Goal: Task Accomplishment & Management: Manage account settings

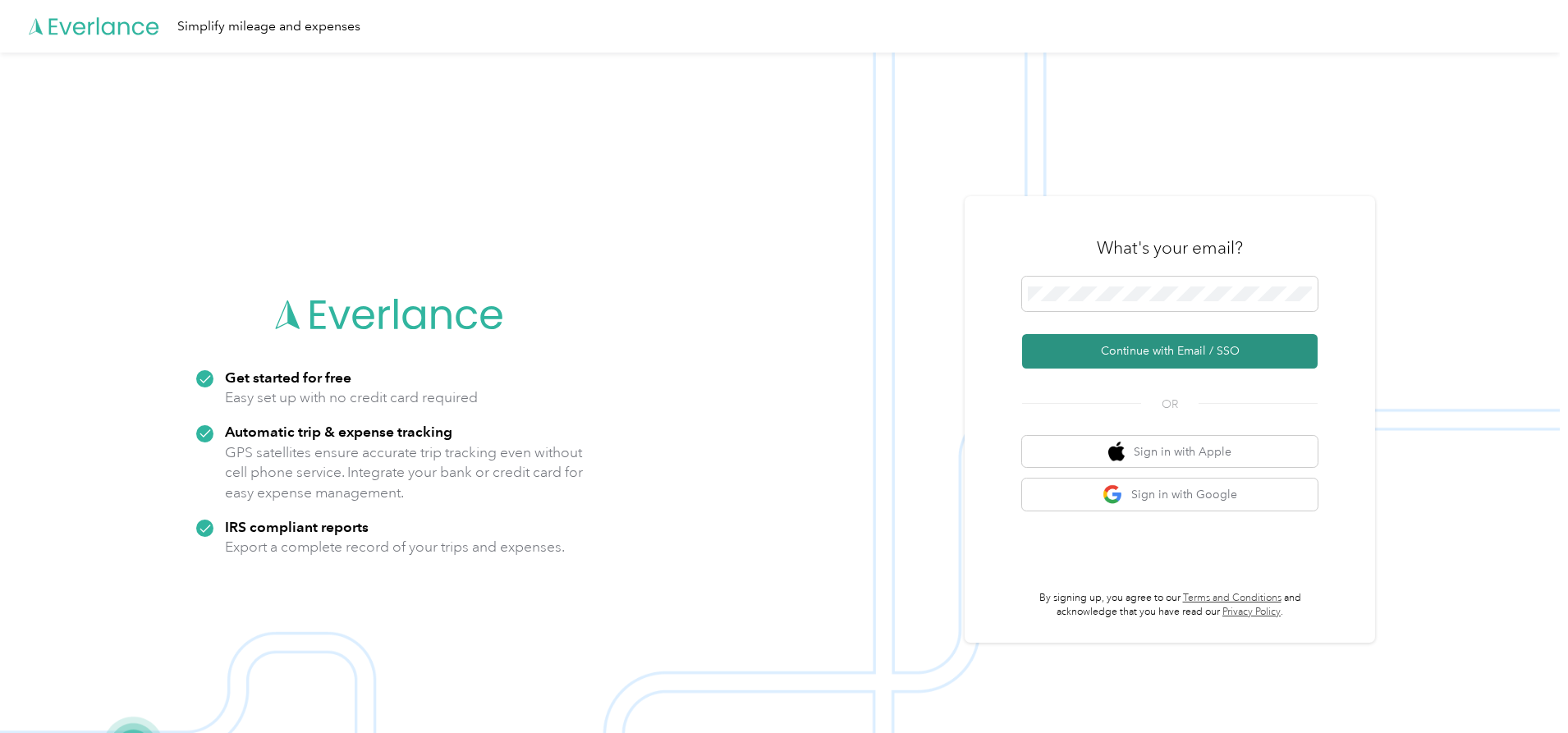
drag, startPoint x: 1265, startPoint y: 359, endPoint x: 1223, endPoint y: 334, distance: 48.9
click at [1223, 334] on button "Continue with Email / SSO" at bounding box center [1170, 351] width 296 height 34
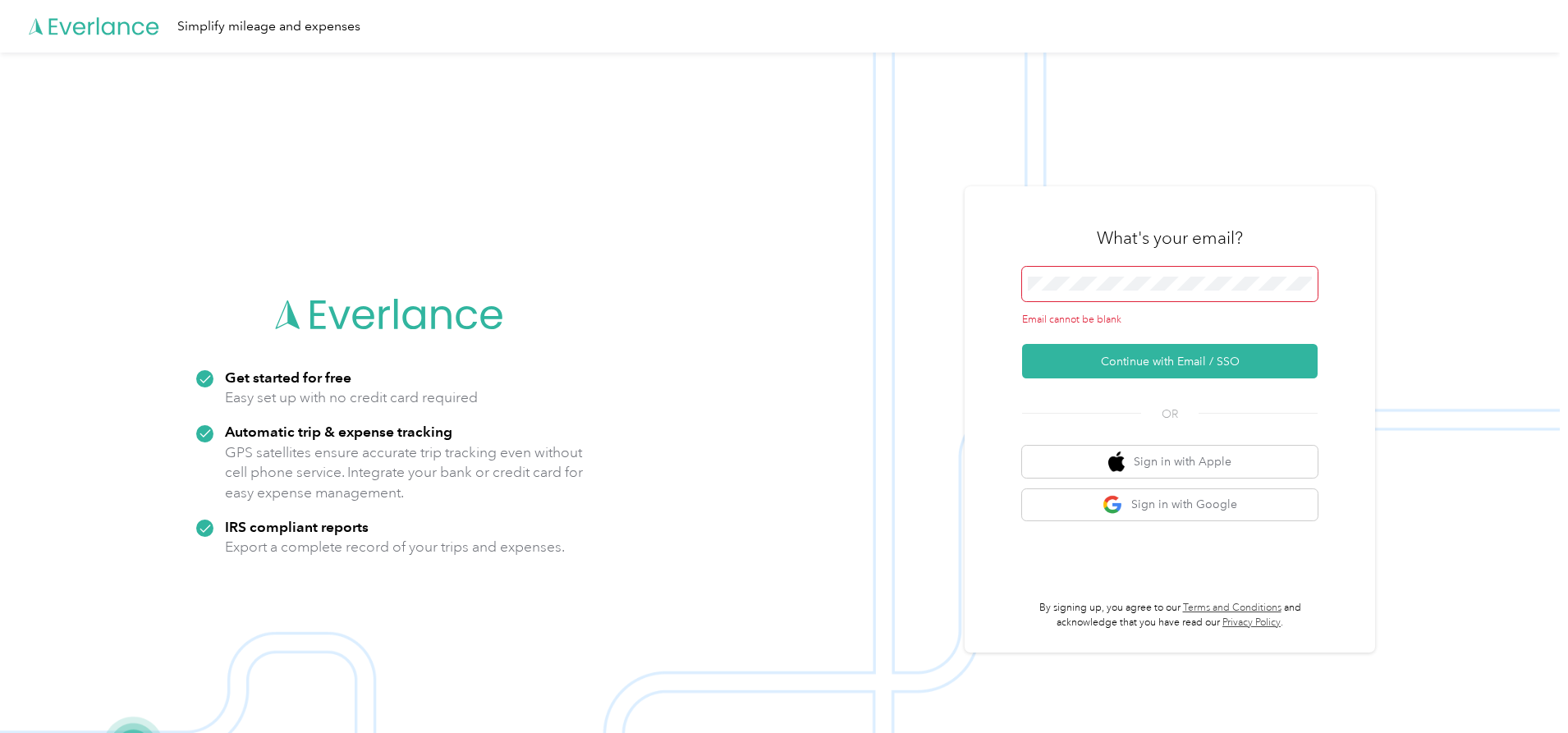
drag, startPoint x: 1171, startPoint y: 292, endPoint x: 1158, endPoint y: 303, distance: 17.0
click at [1164, 298] on span at bounding box center [1170, 284] width 296 height 34
click at [1155, 291] on span at bounding box center [1170, 284] width 296 height 34
drag, startPoint x: 1145, startPoint y: 293, endPoint x: 1135, endPoint y: 294, distance: 10.0
click at [1135, 294] on span at bounding box center [1170, 284] width 296 height 34
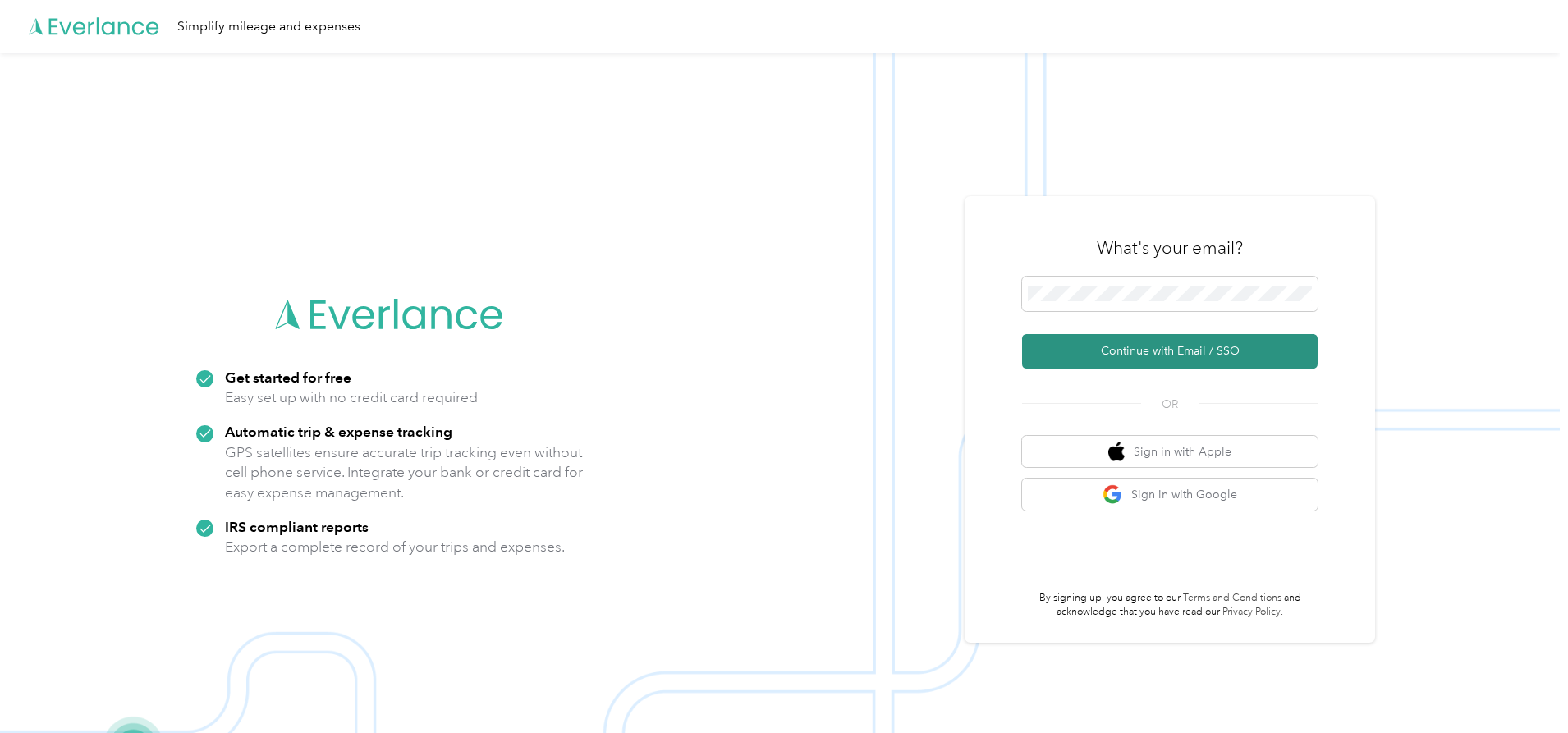
click at [1148, 347] on button "Continue with Email / SSO" at bounding box center [1170, 351] width 296 height 34
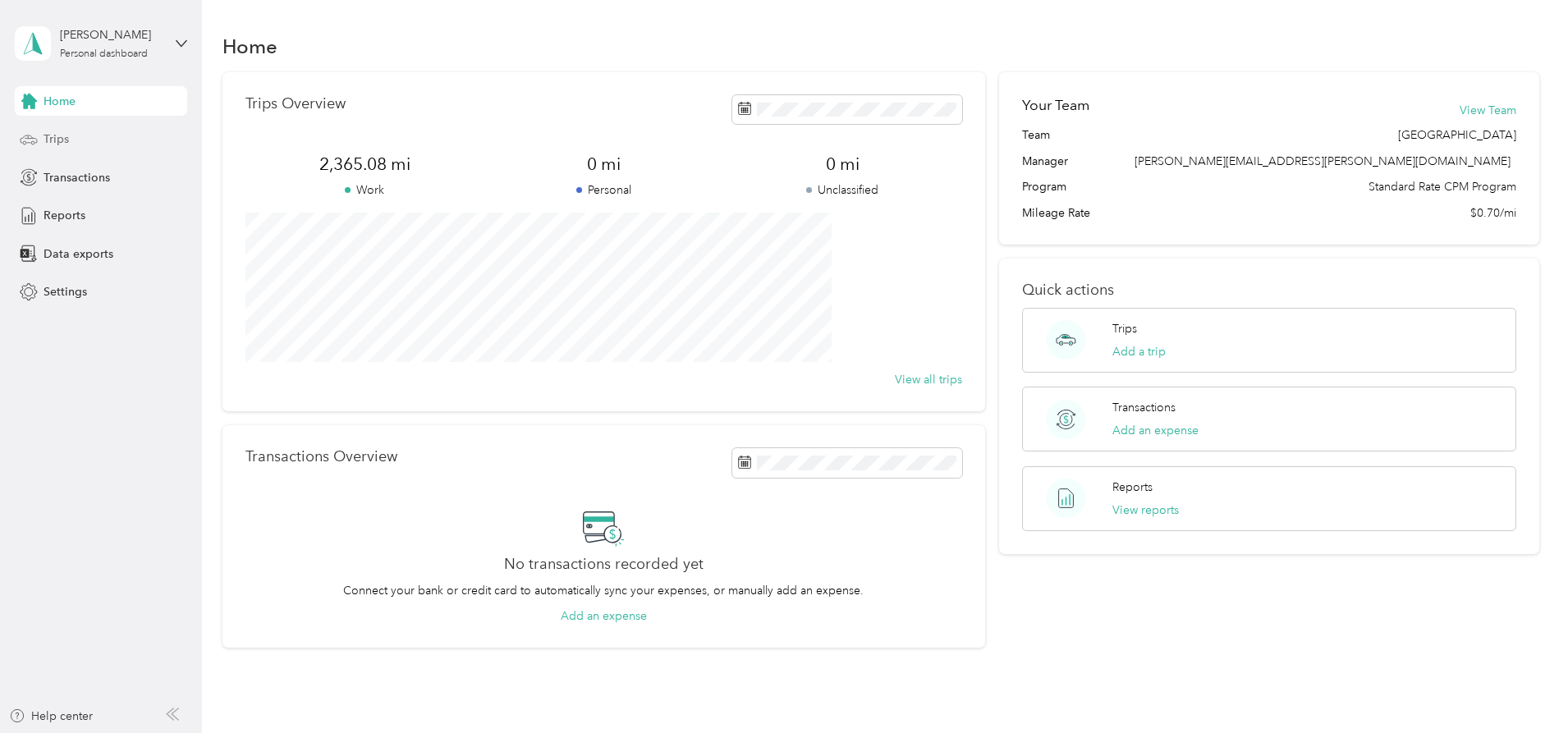
click at [54, 142] on span "Trips" at bounding box center [56, 139] width 25 height 17
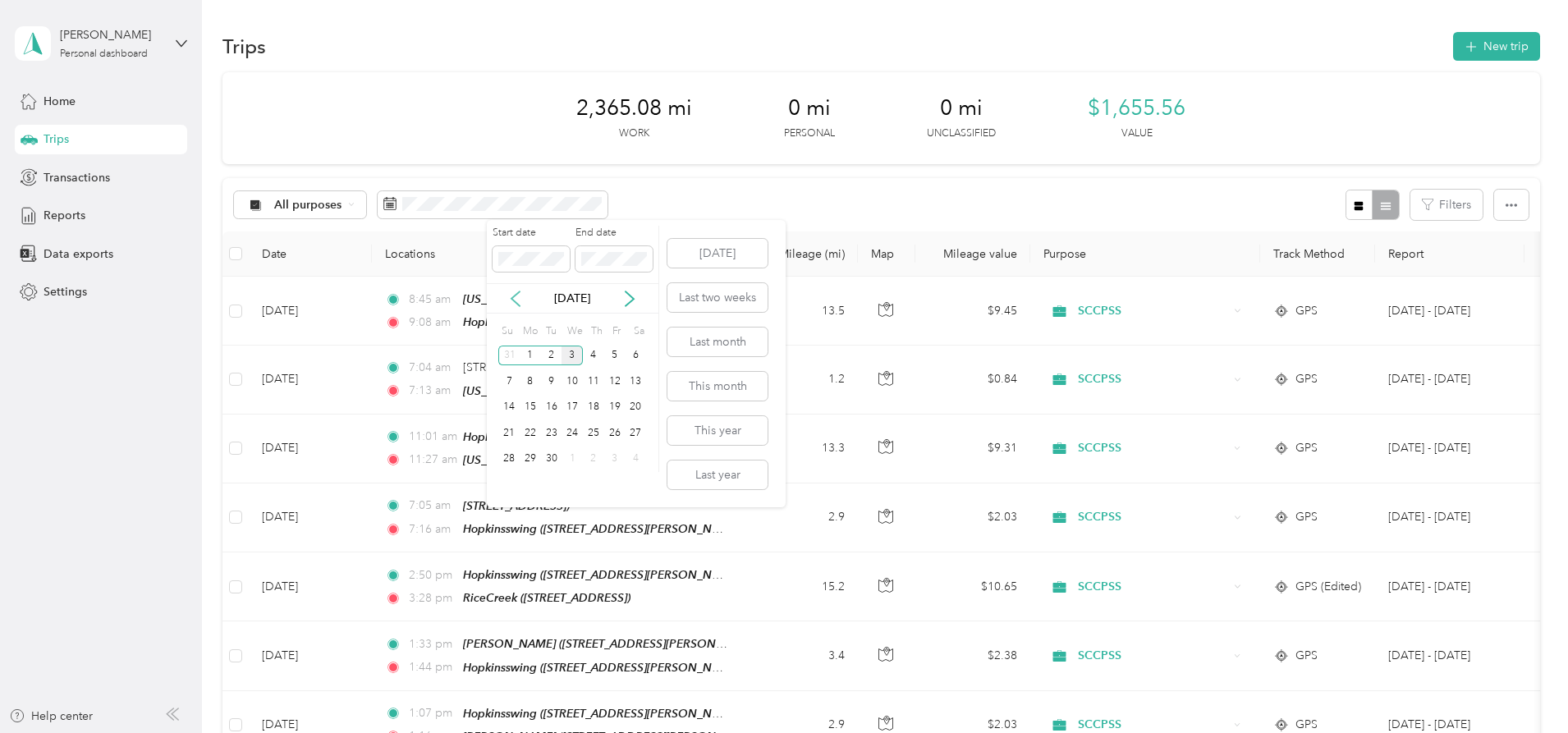
click at [511, 290] on icon at bounding box center [515, 298] width 16 height 16
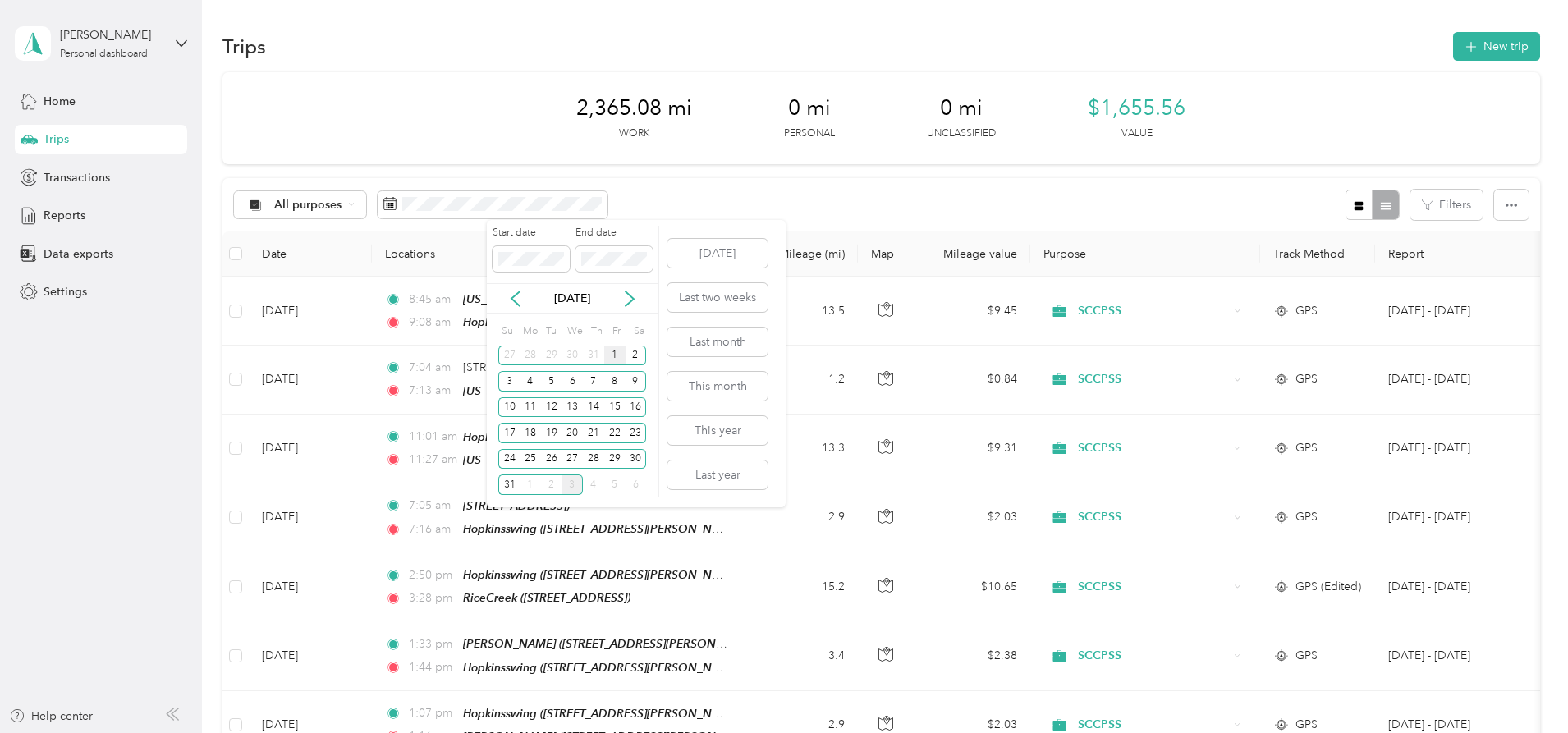
click at [609, 350] on div "1" at bounding box center [615, 356] width 22 height 21
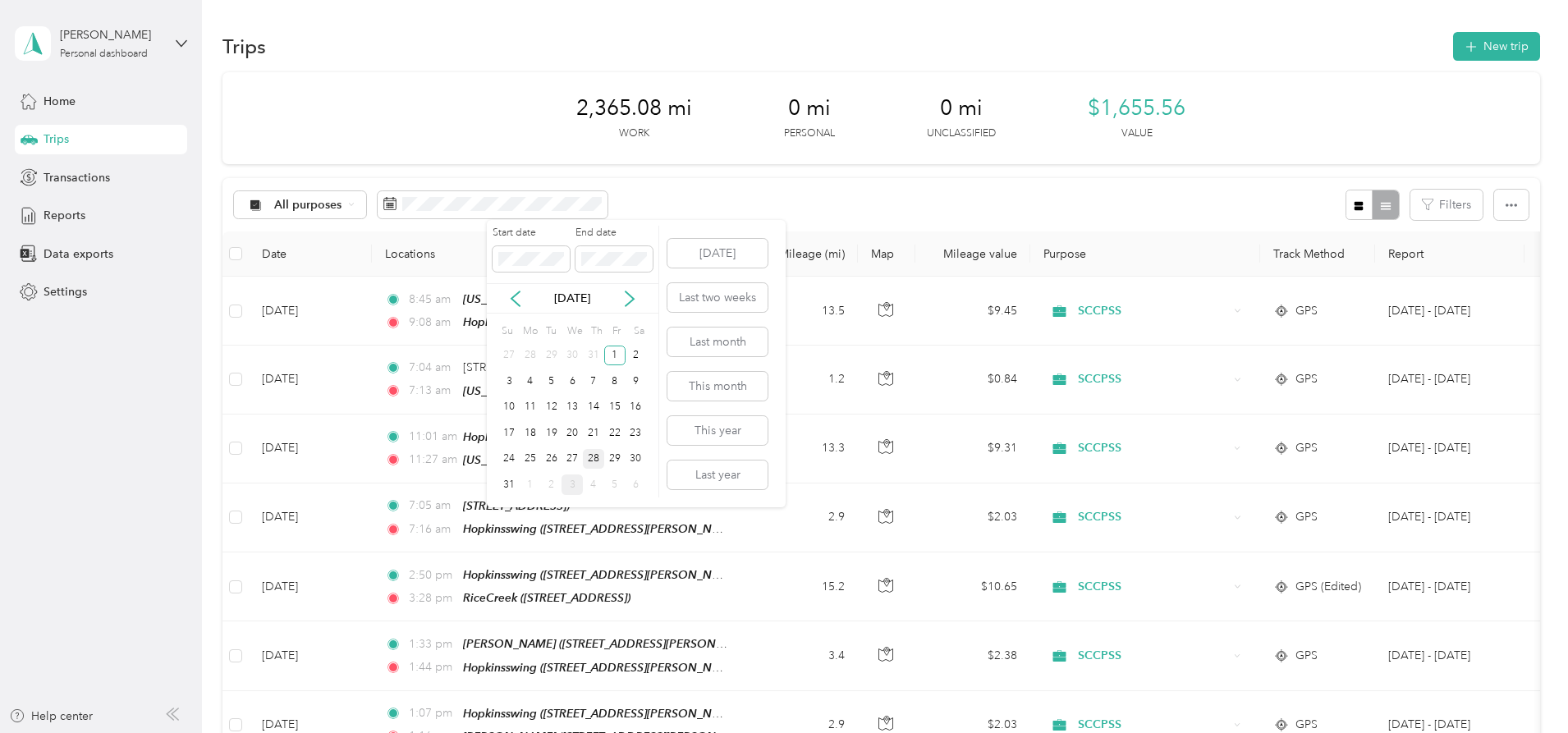
click at [596, 459] on div "28" at bounding box center [594, 459] width 22 height 21
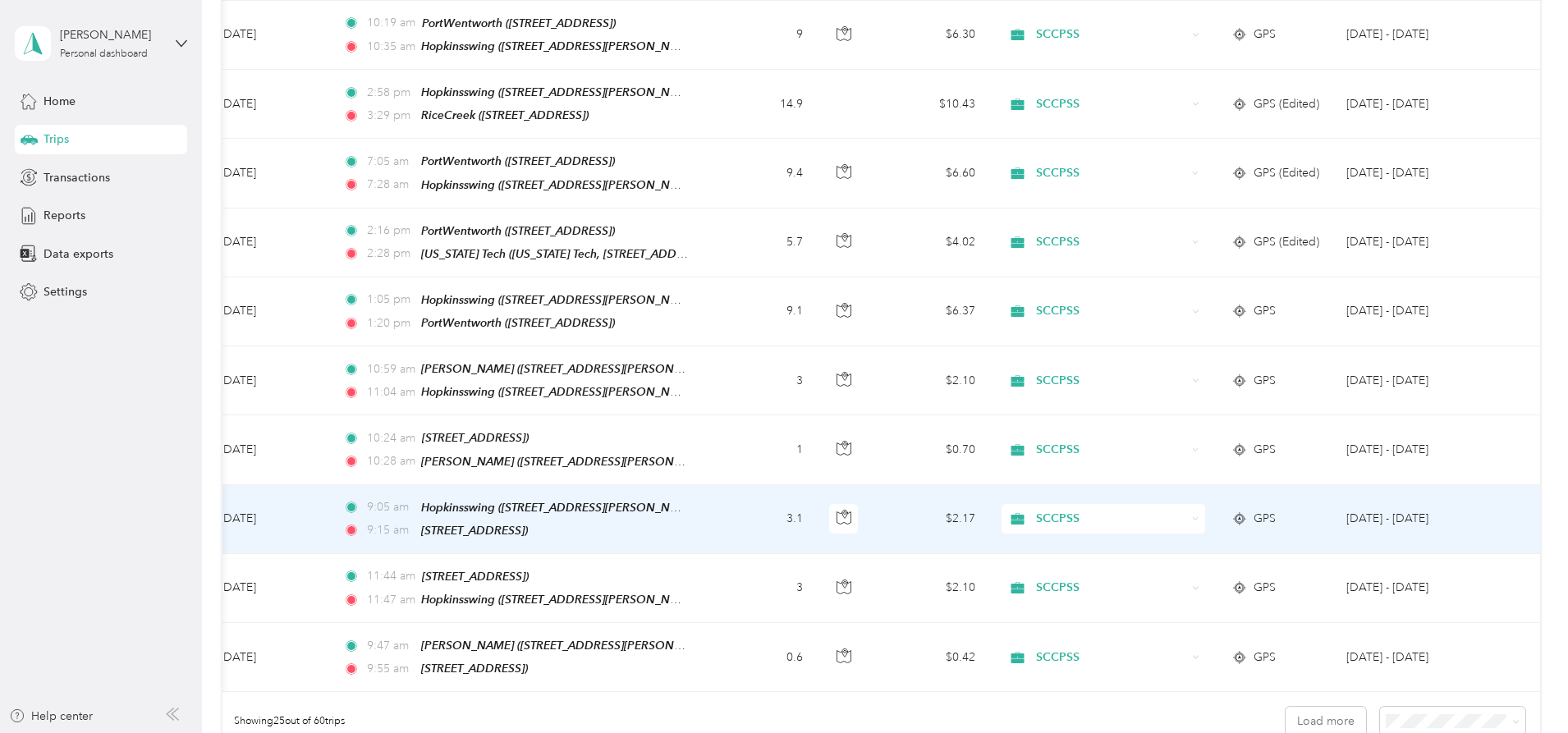
scroll to position [1529, 0]
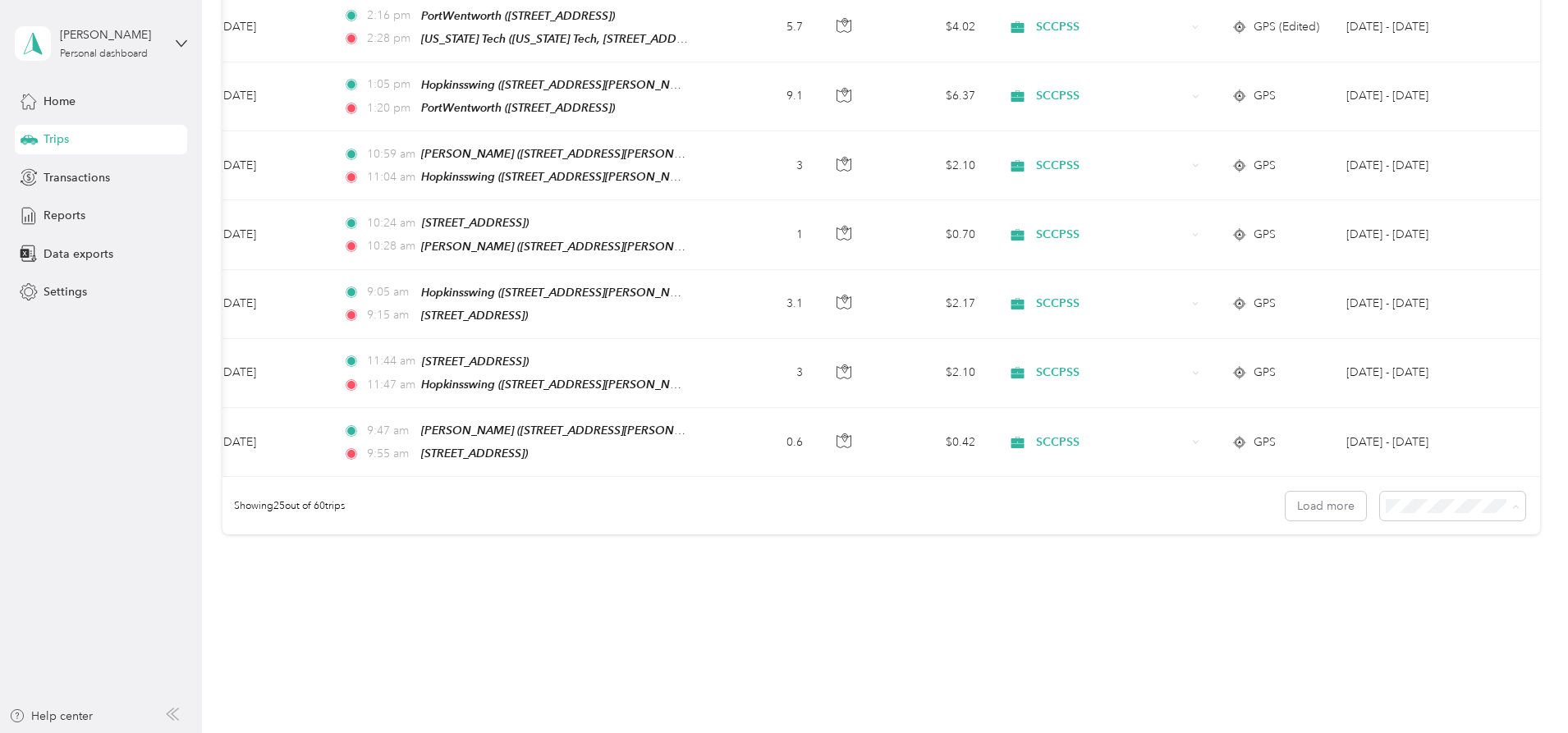
click at [1271, 556] on li "100 per load" at bounding box center [1339, 565] width 145 height 29
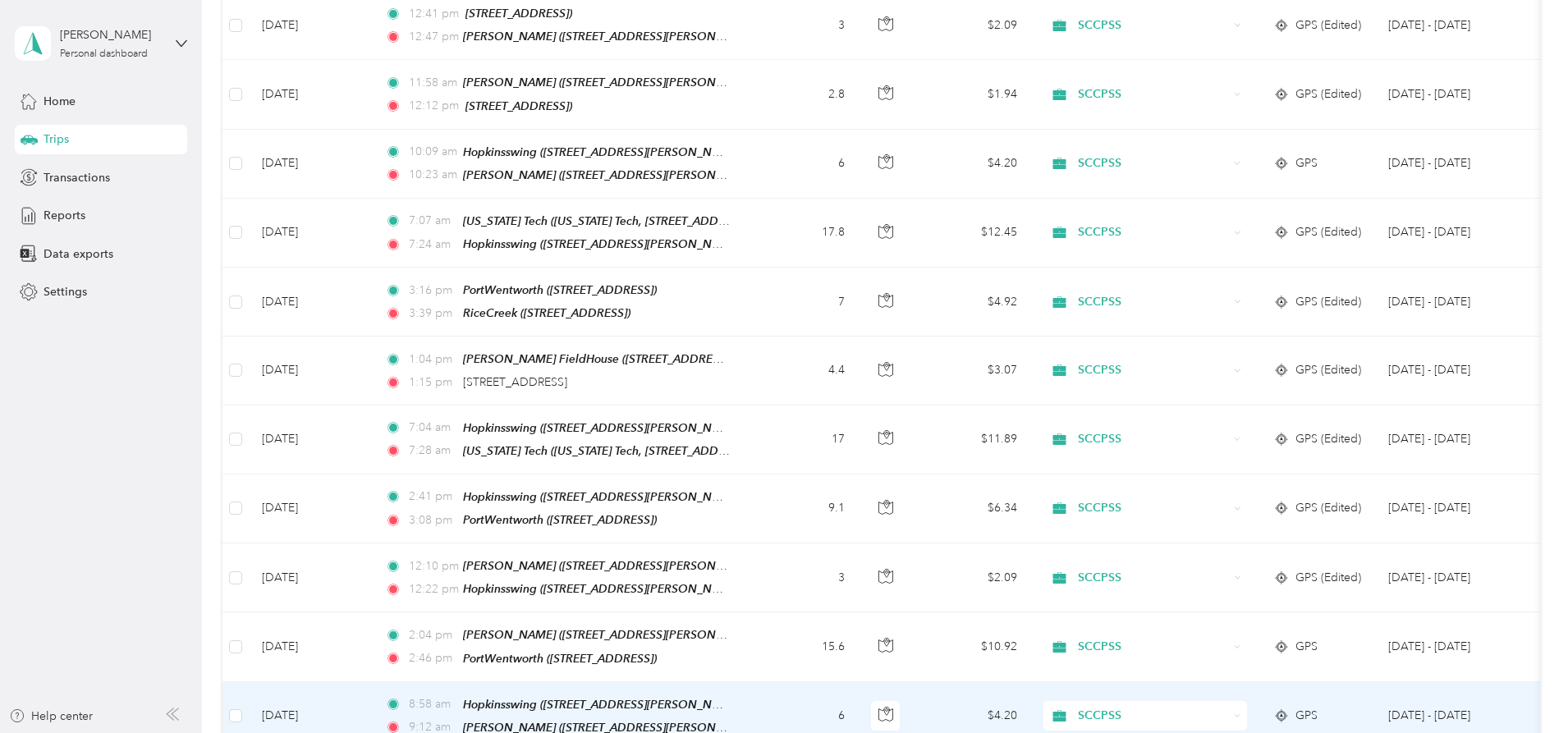
scroll to position [2859, 0]
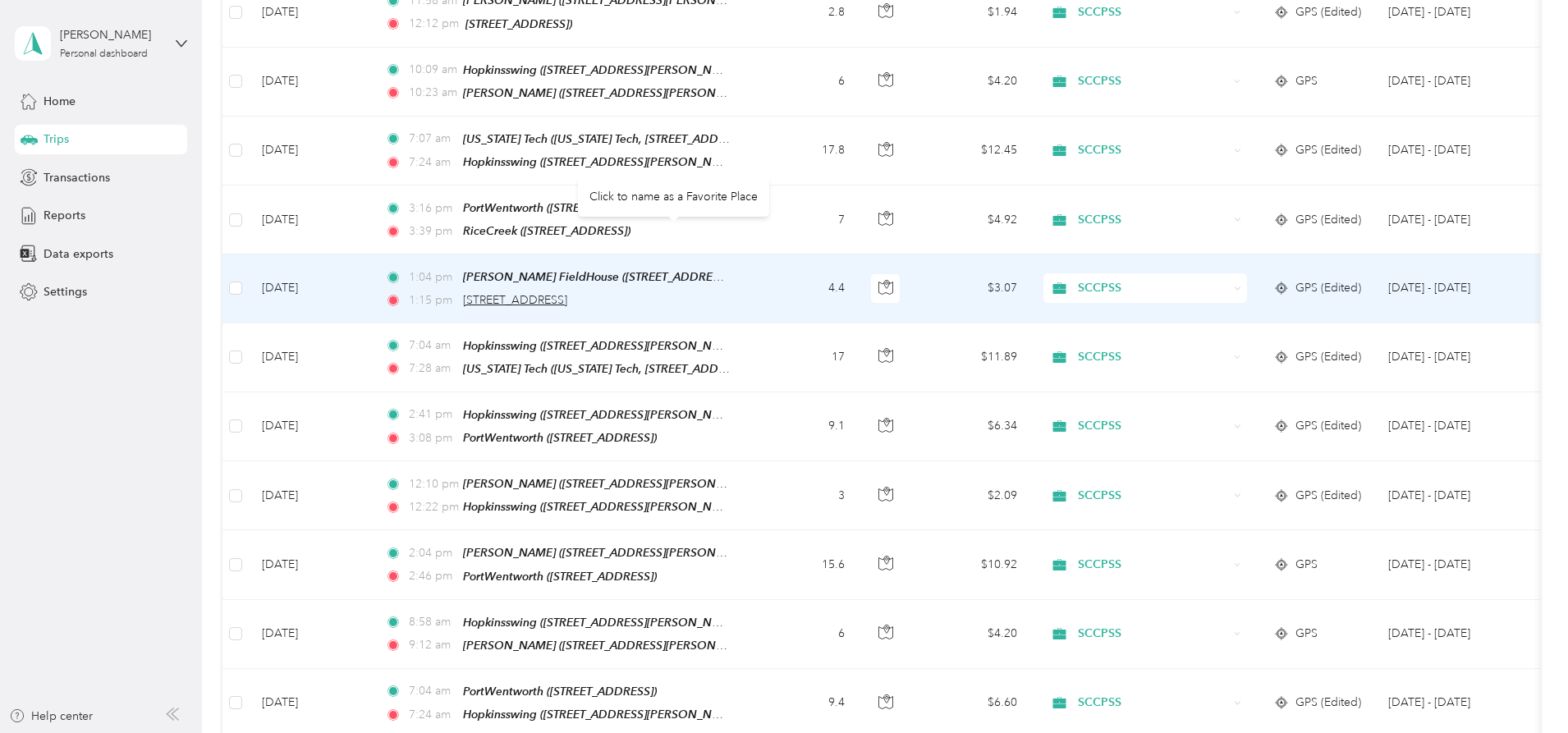
click at [567, 293] on span "[STREET_ADDRESS]" at bounding box center [515, 299] width 104 height 14
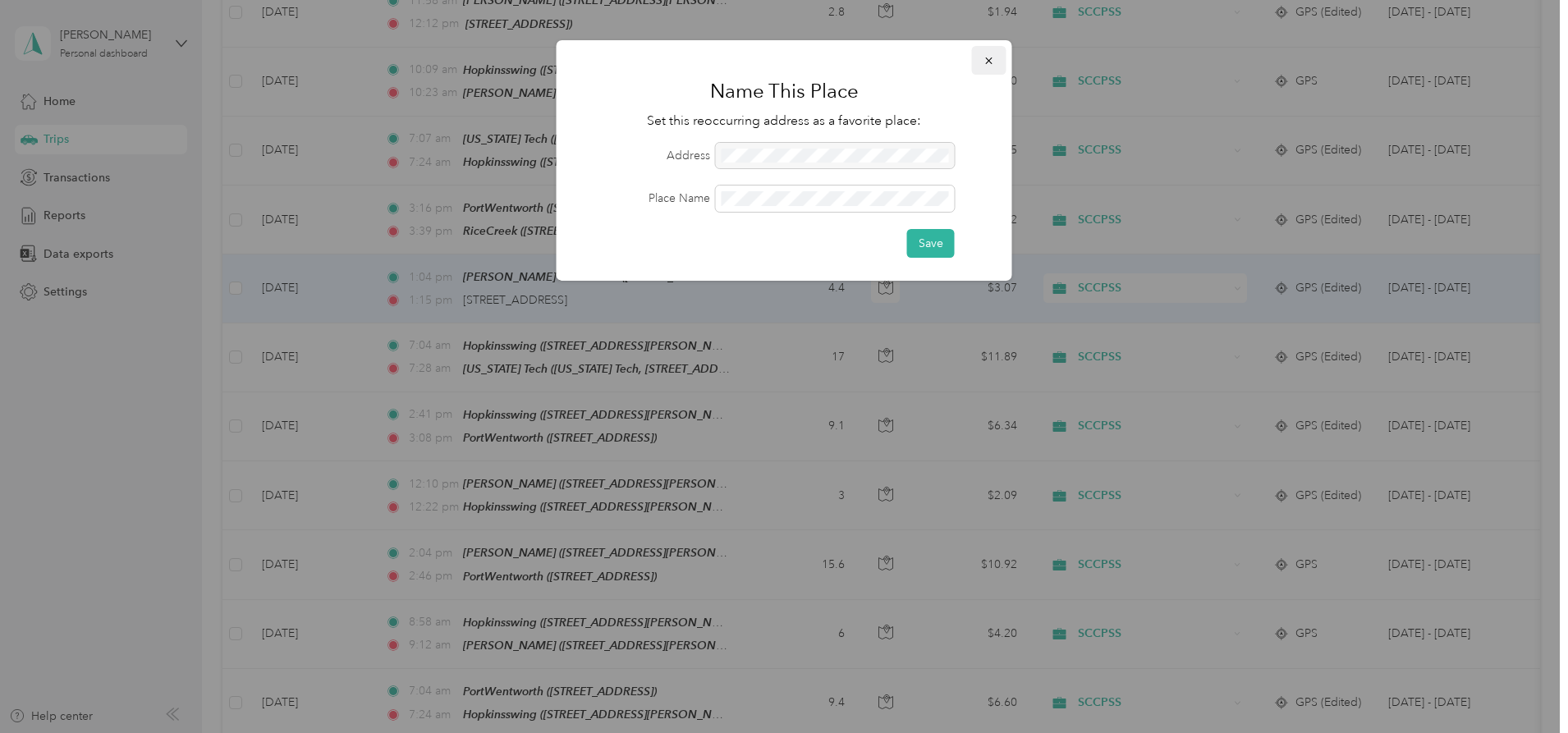
click at [982, 58] on button "button" at bounding box center [989, 61] width 34 height 29
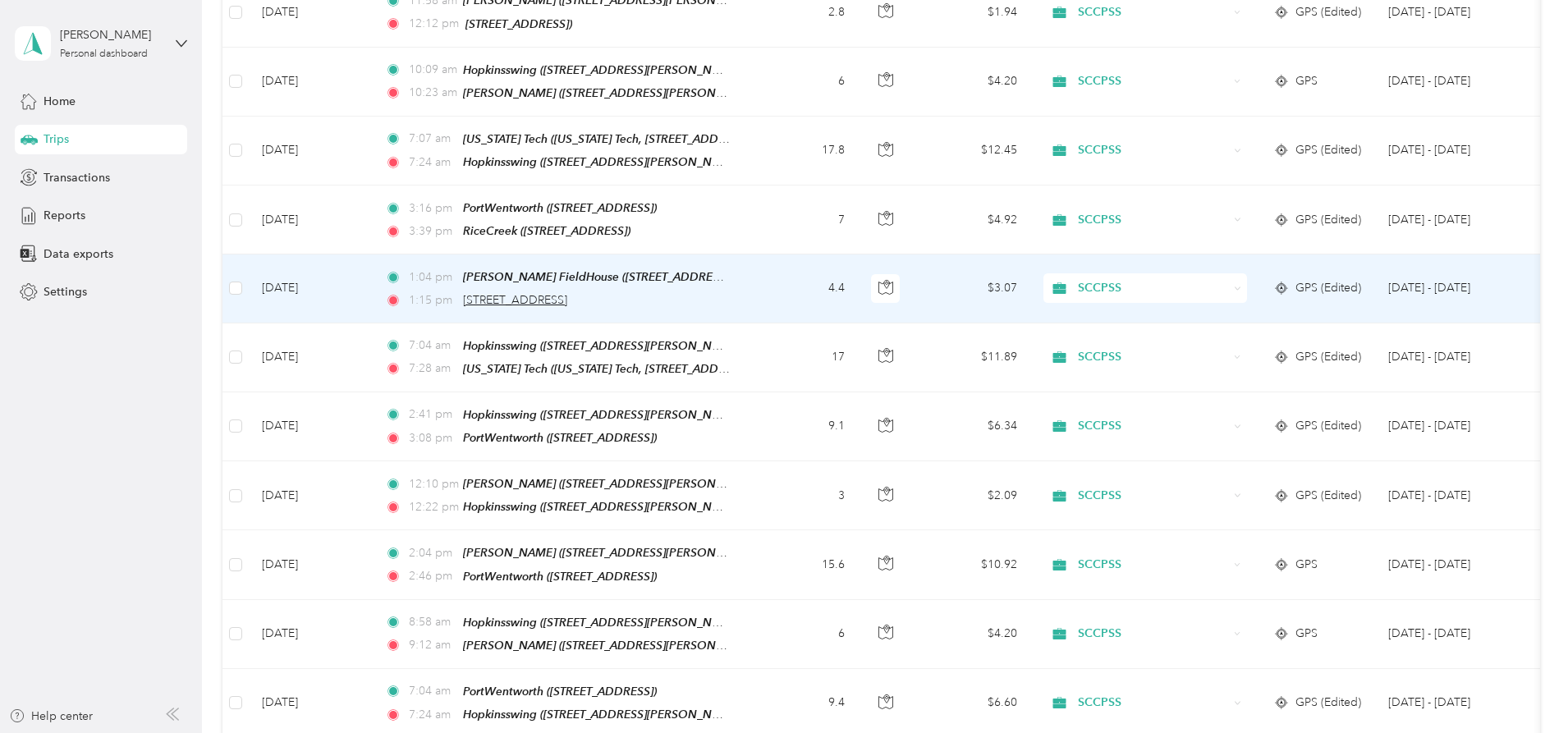
scroll to position [2776, 0]
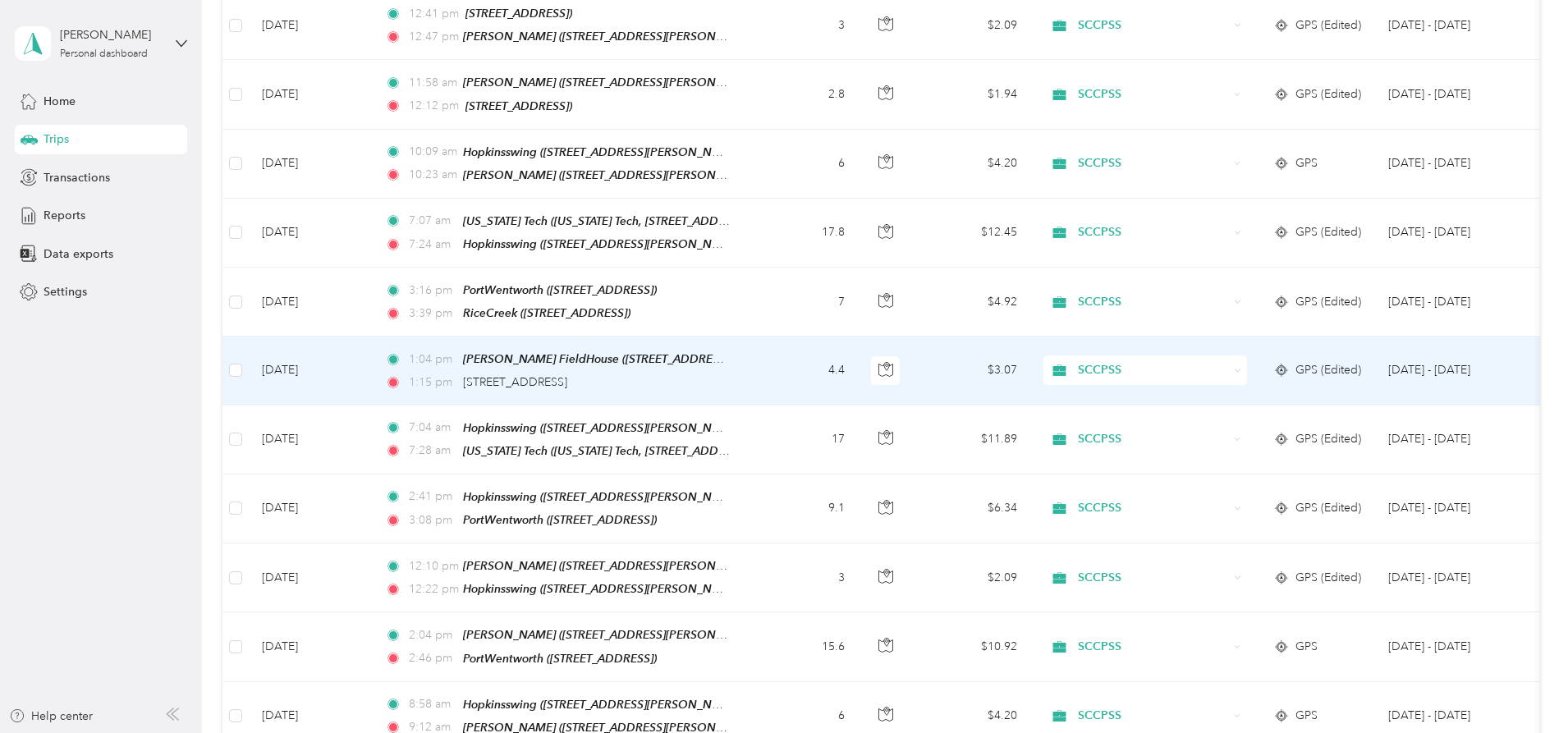
click at [749, 337] on td "1:04 pm [PERSON_NAME][GEOGRAPHIC_DATA] ([STREET_ADDRESS][PERSON_NAME][PERSON_NA…" at bounding box center [560, 370] width 377 height 68
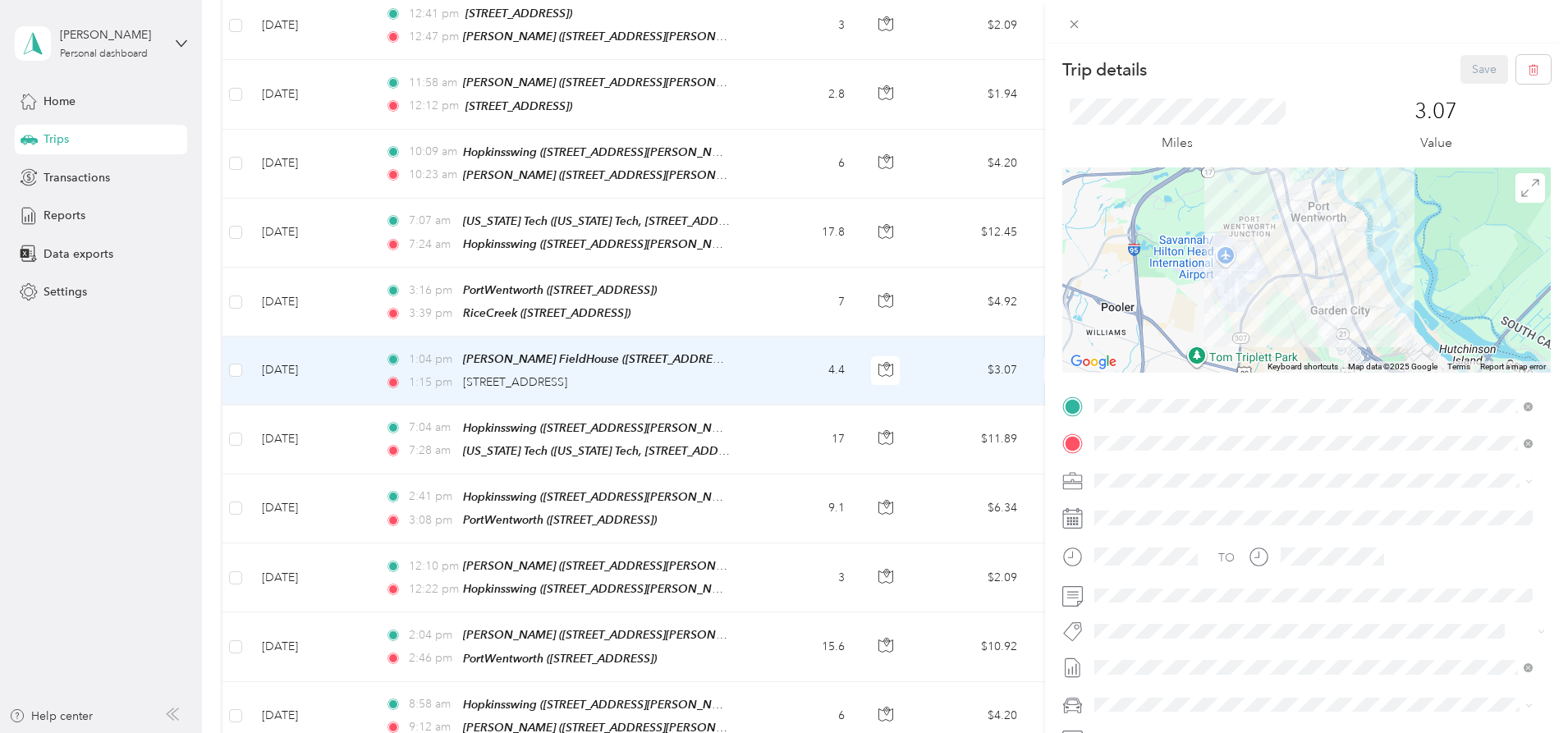
click at [1247, 521] on div "TEAM PortWentworth [STREET_ADDRESS]" at bounding box center [1194, 521] width 138 height 40
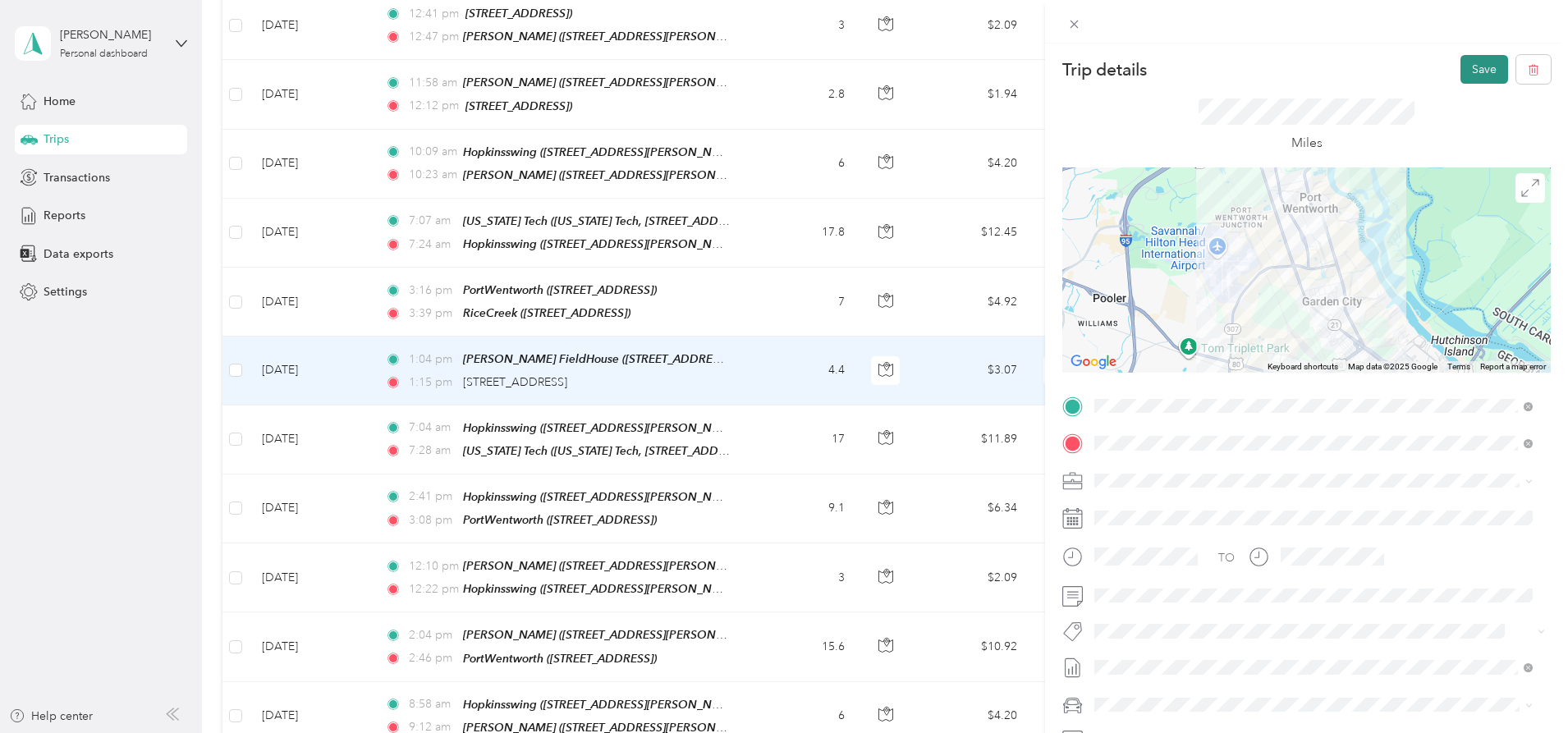
click at [1460, 69] on button "Save" at bounding box center [1484, 70] width 47 height 29
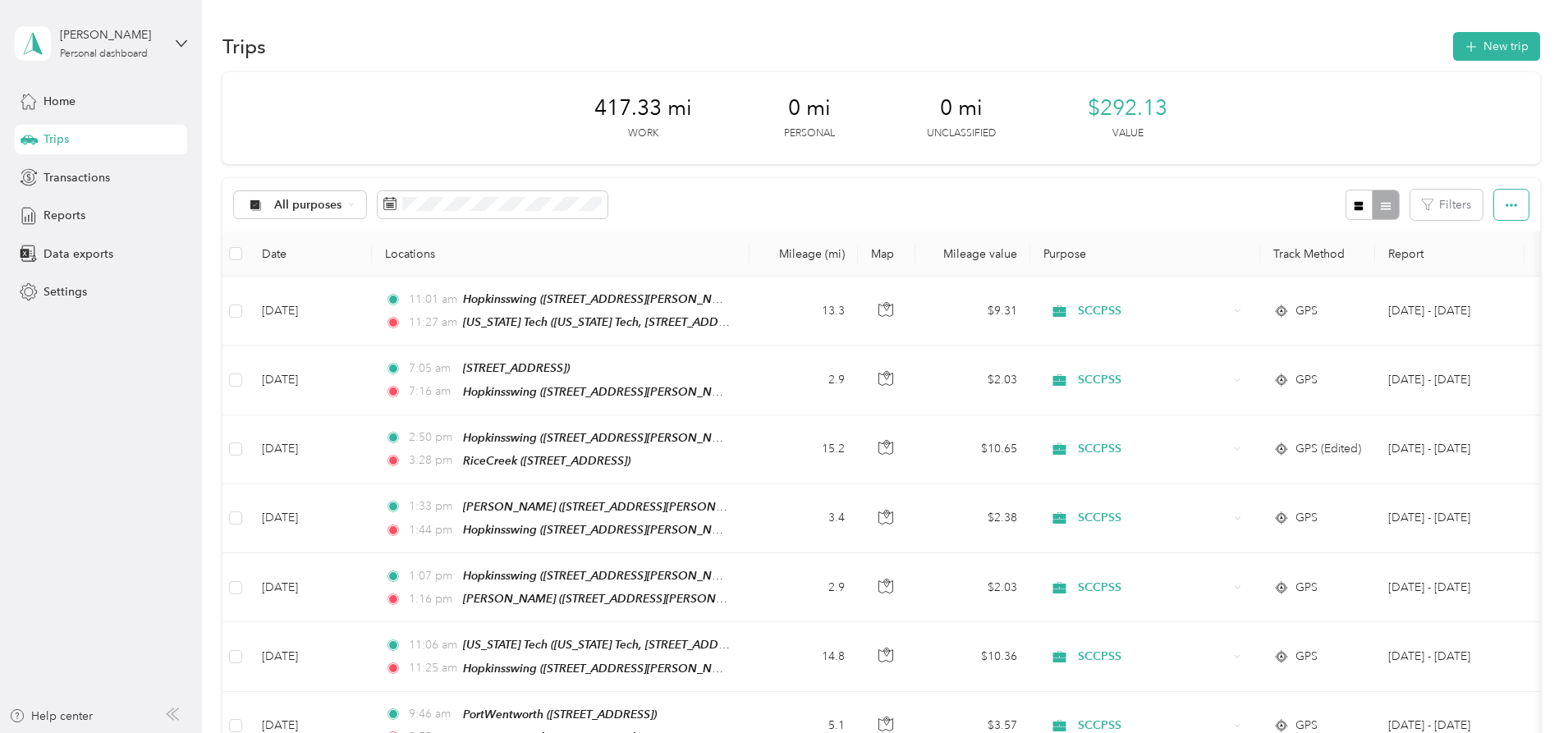
click at [1494, 200] on button "button" at bounding box center [1511, 204] width 34 height 30
click at [22, 209] on icon at bounding box center [29, 216] width 18 height 18
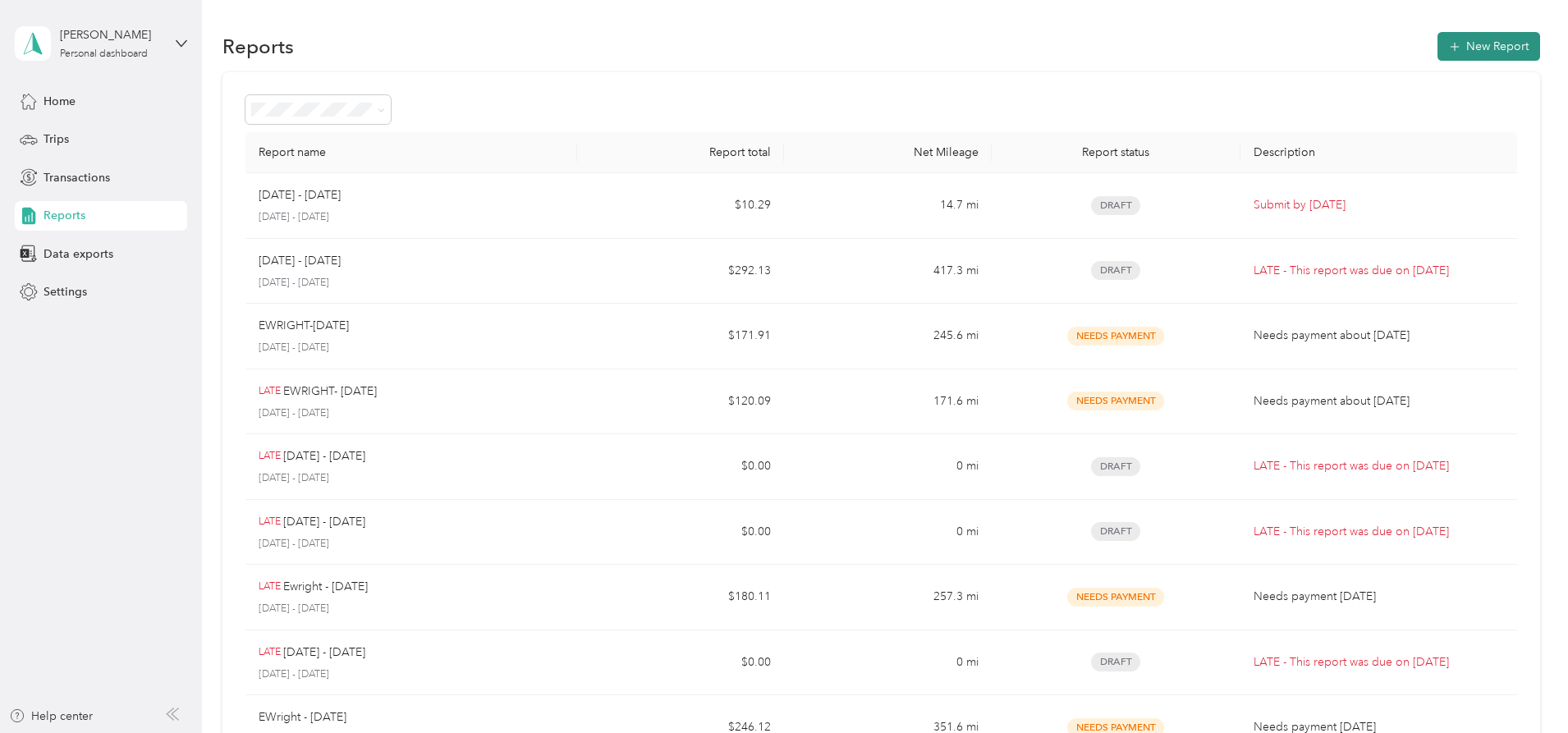
click at [1437, 34] on button "New Report" at bounding box center [1488, 46] width 102 height 29
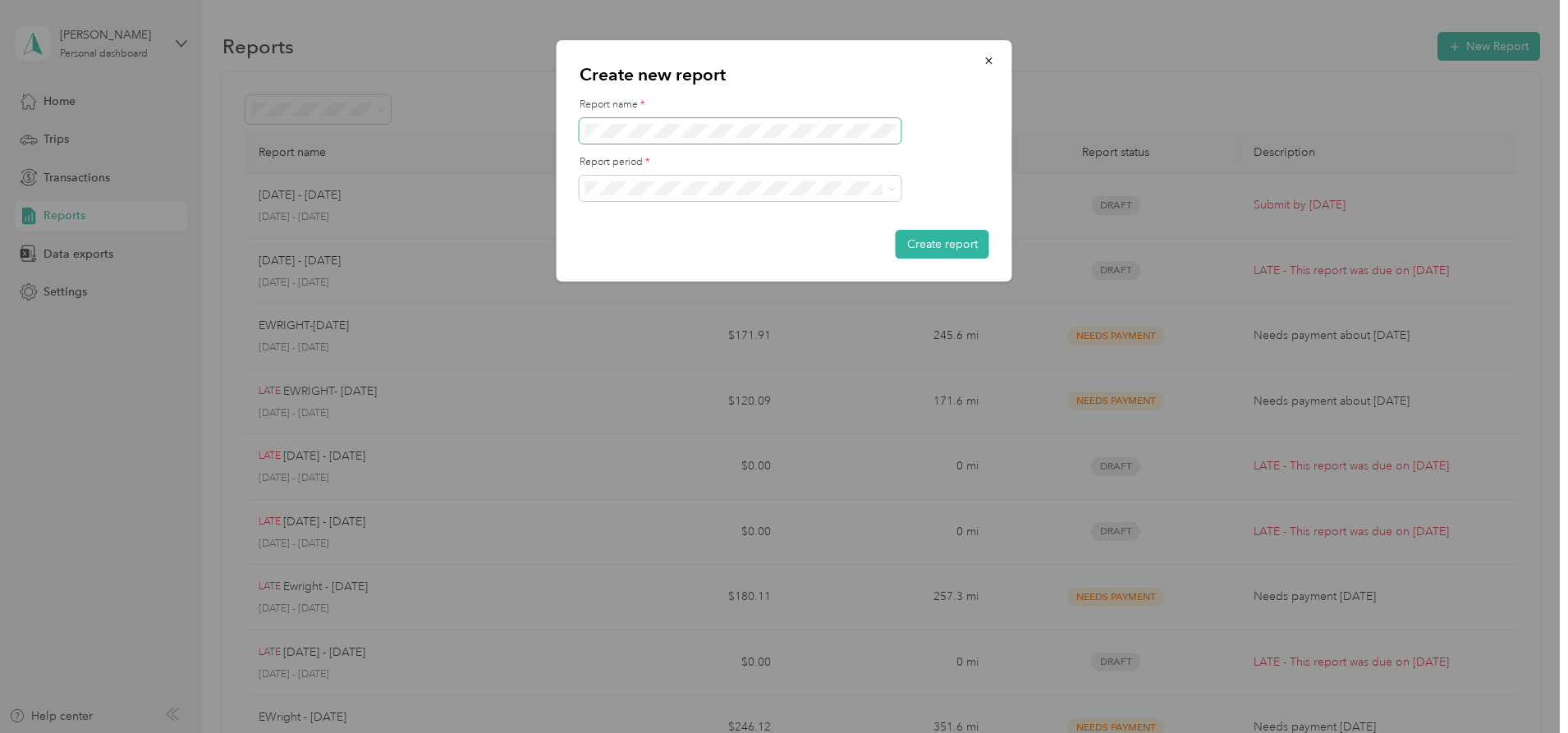
click at [758, 120] on span at bounding box center [740, 131] width 322 height 26
click at [637, 251] on div "[DATE] - [DATE]" at bounding box center [740, 246] width 298 height 17
click at [924, 248] on button "Create report" at bounding box center [942, 244] width 93 height 29
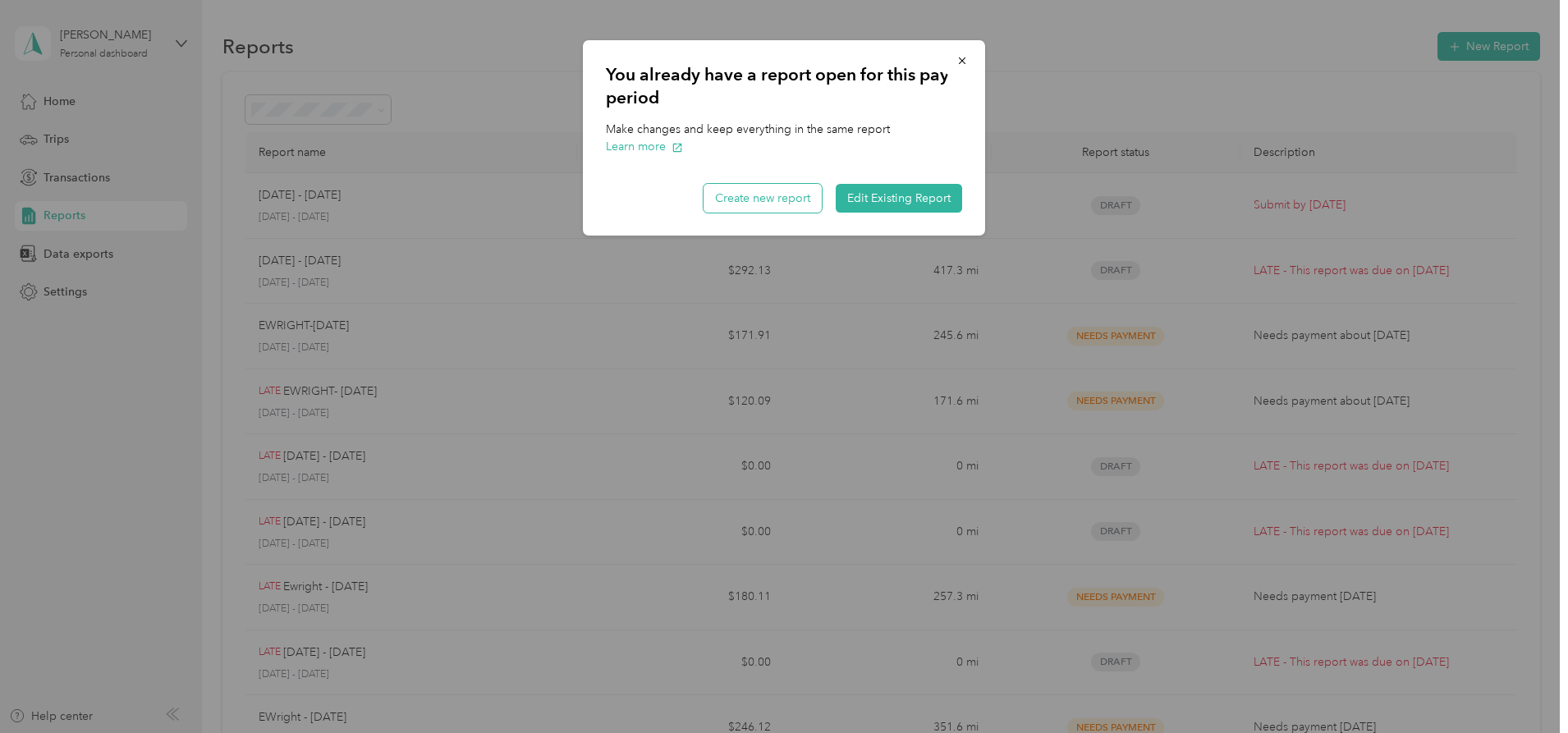
click at [784, 199] on button "Create new report" at bounding box center [763, 199] width 118 height 29
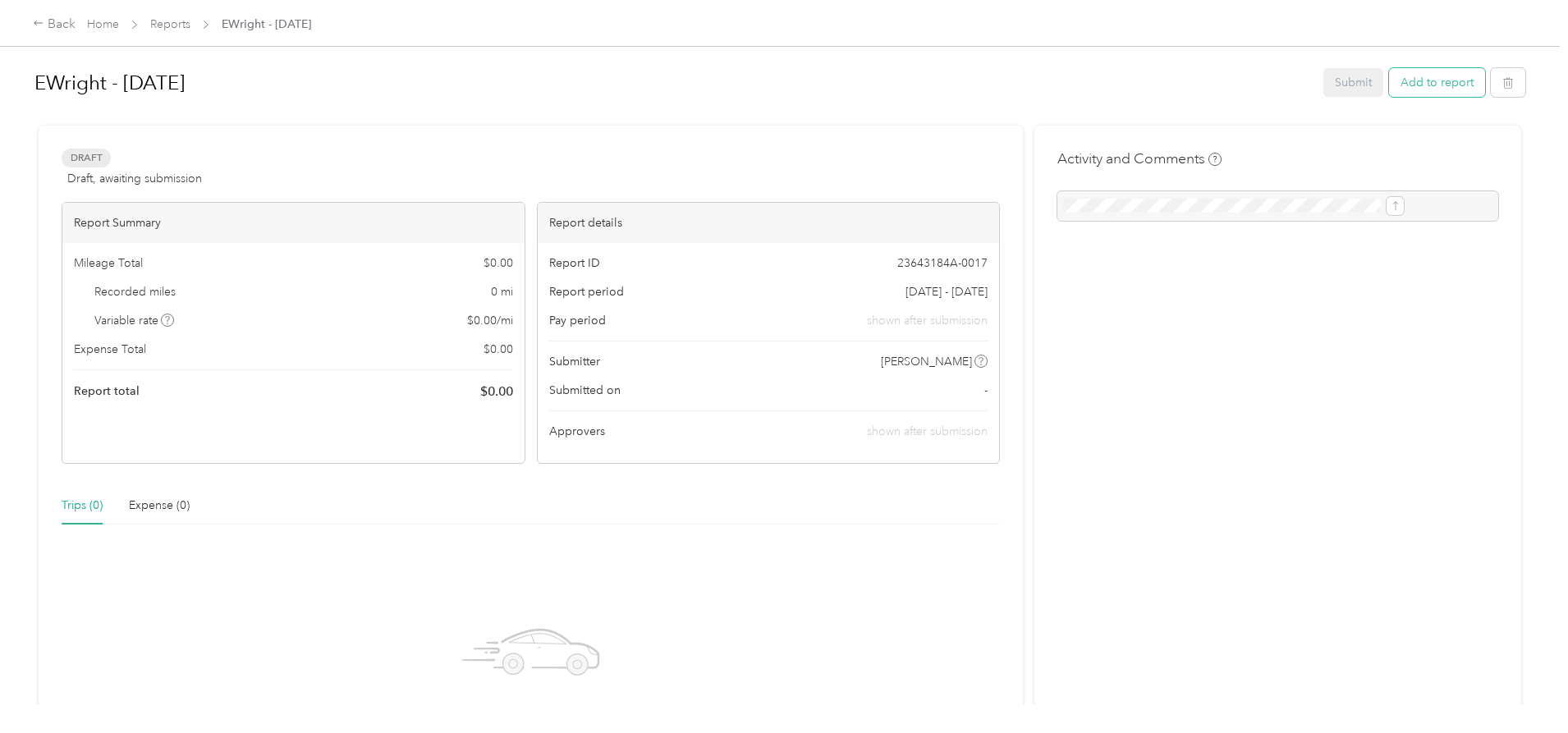
click at [1389, 91] on button "Add to report" at bounding box center [1437, 83] width 96 height 29
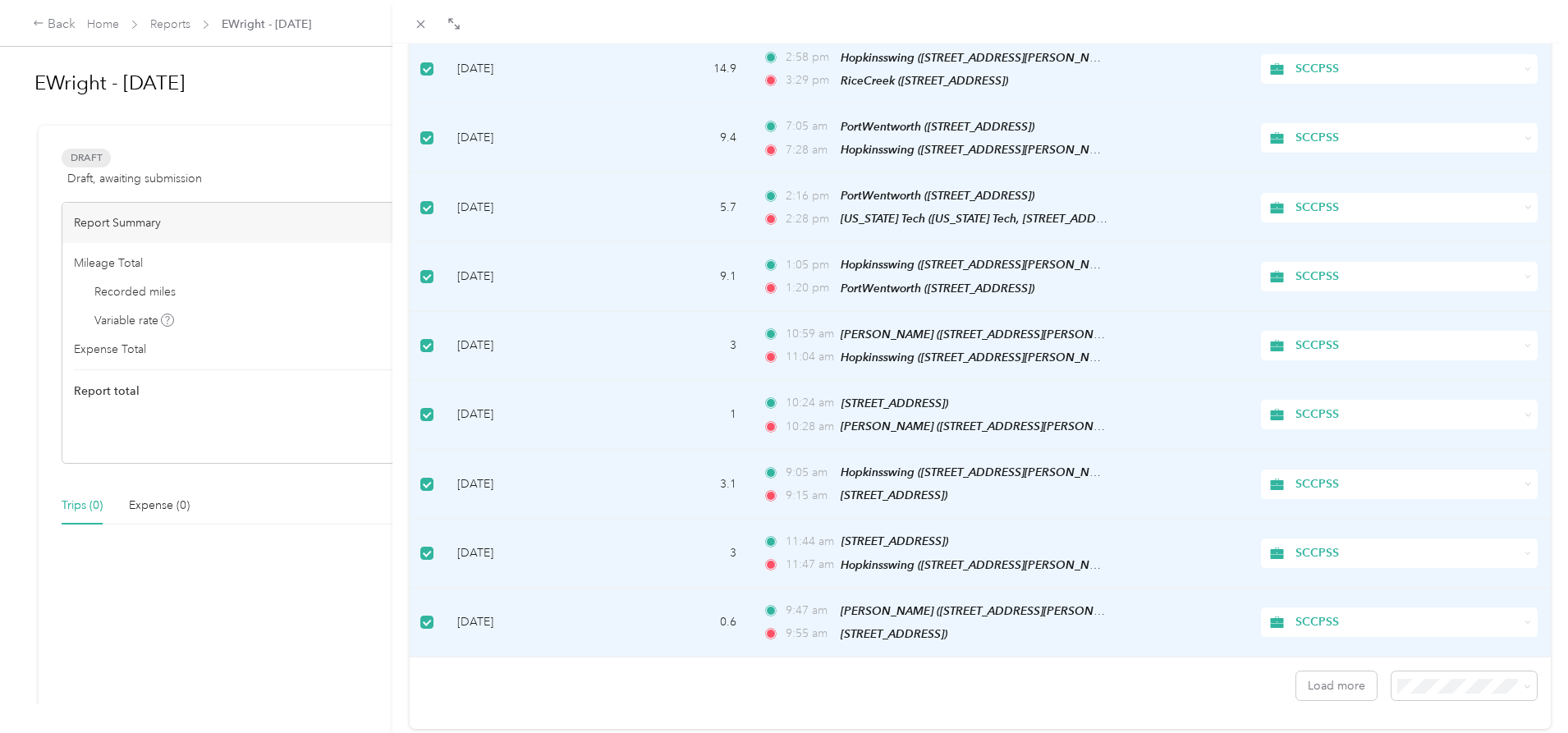
scroll to position [1306, 0]
click at [1408, 613] on div "100 per load" at bounding box center [1451, 611] width 122 height 17
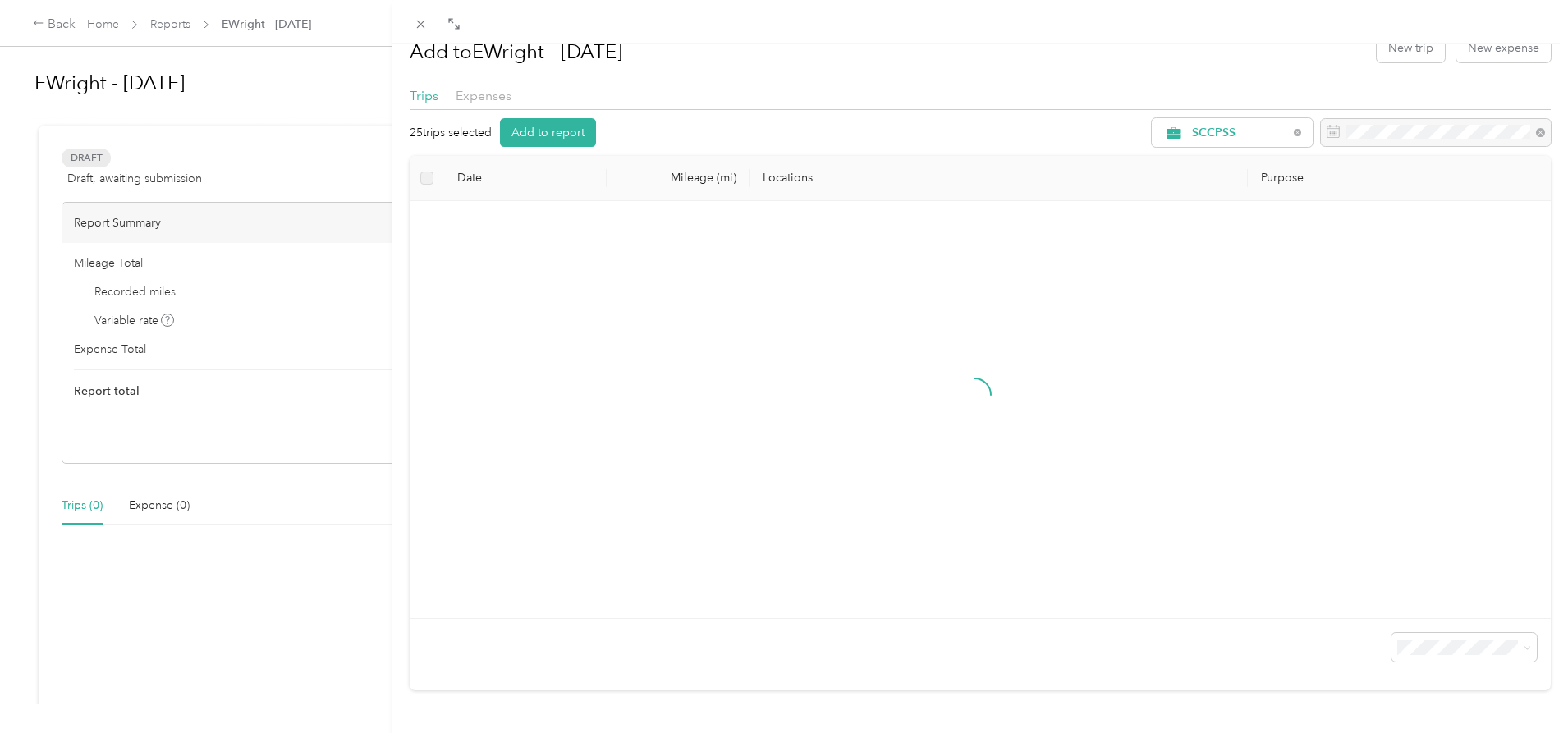
scroll to position [44, 0]
click at [424, 169] on label at bounding box center [426, 178] width 13 height 18
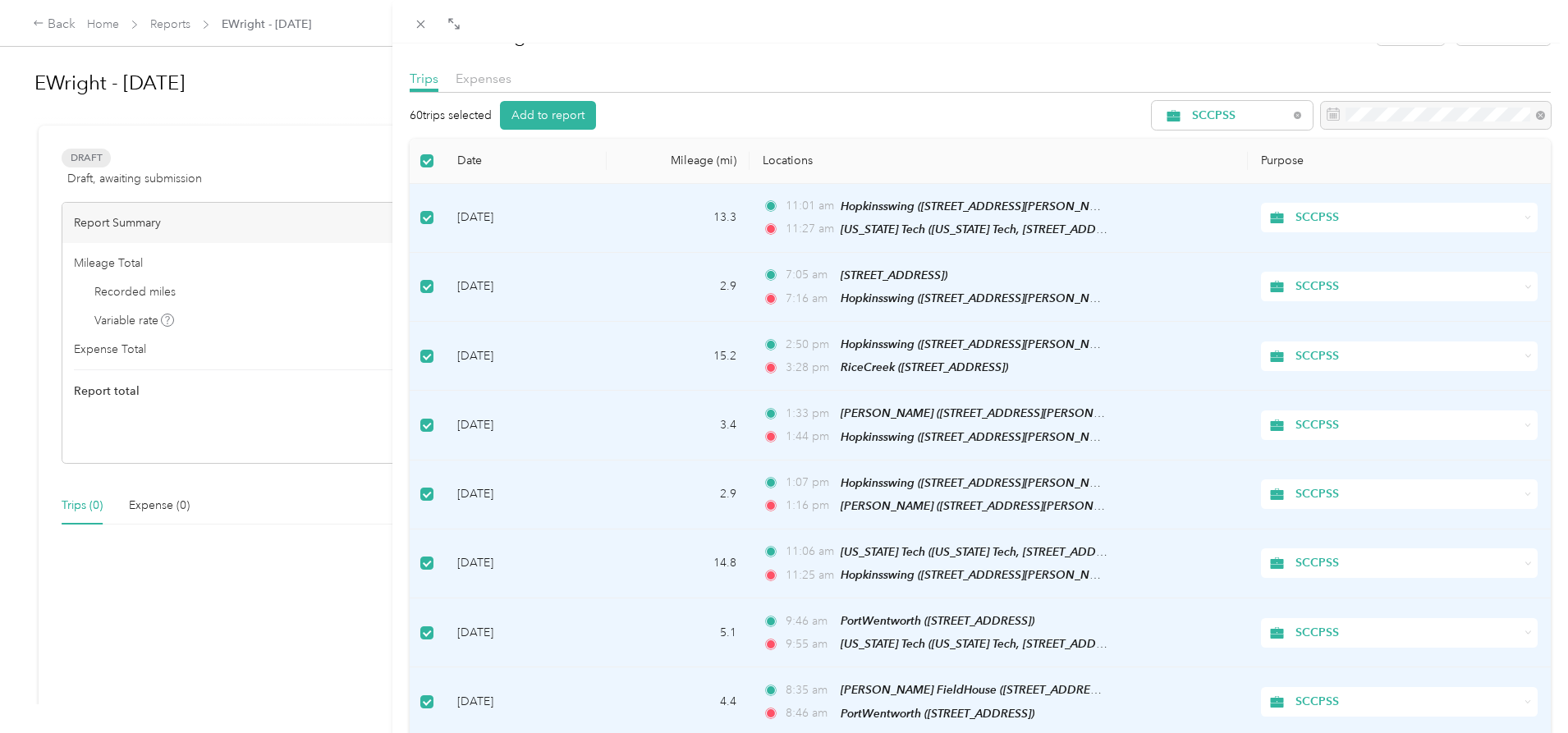
scroll to position [0, 0]
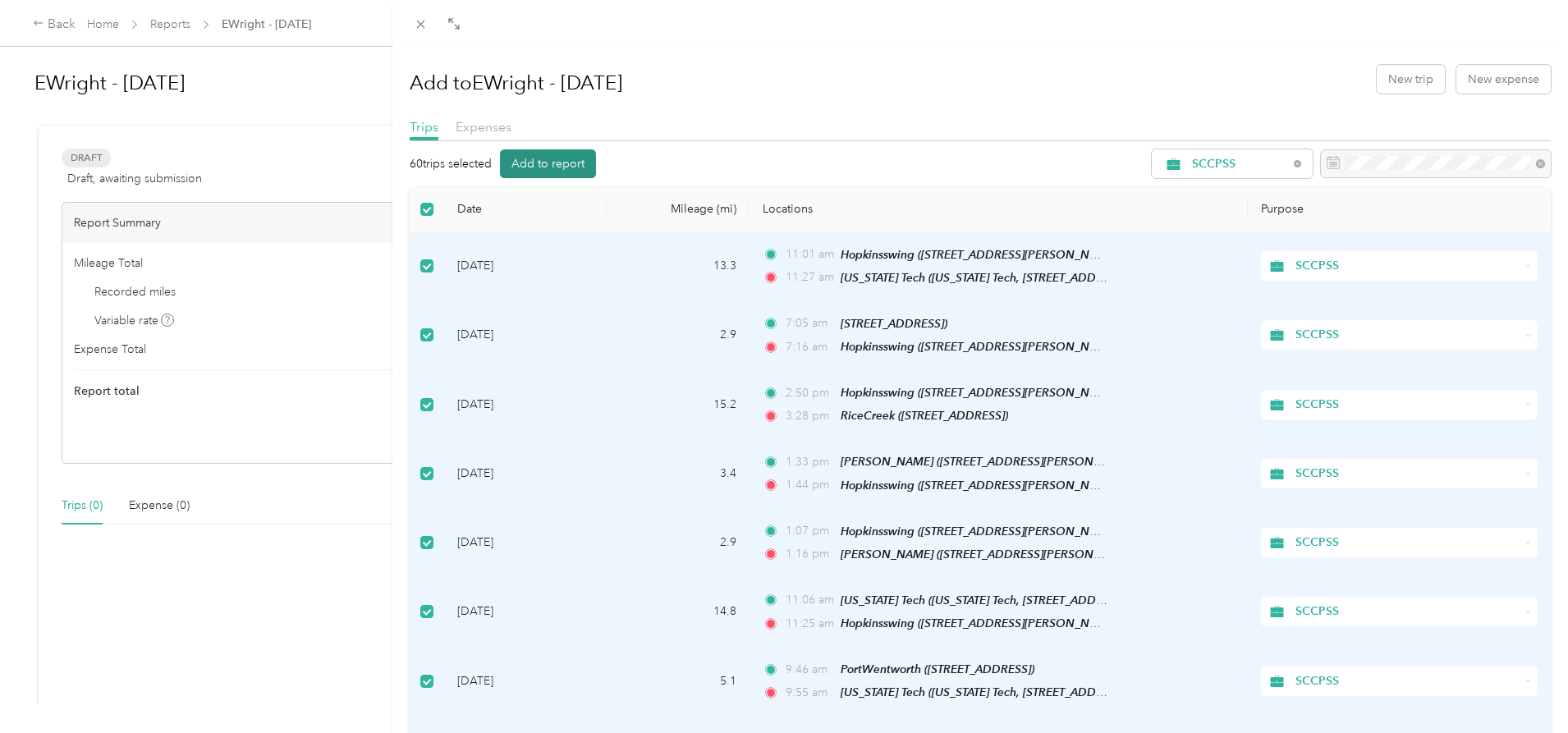
click at [565, 166] on button "Add to report" at bounding box center [548, 164] width 96 height 29
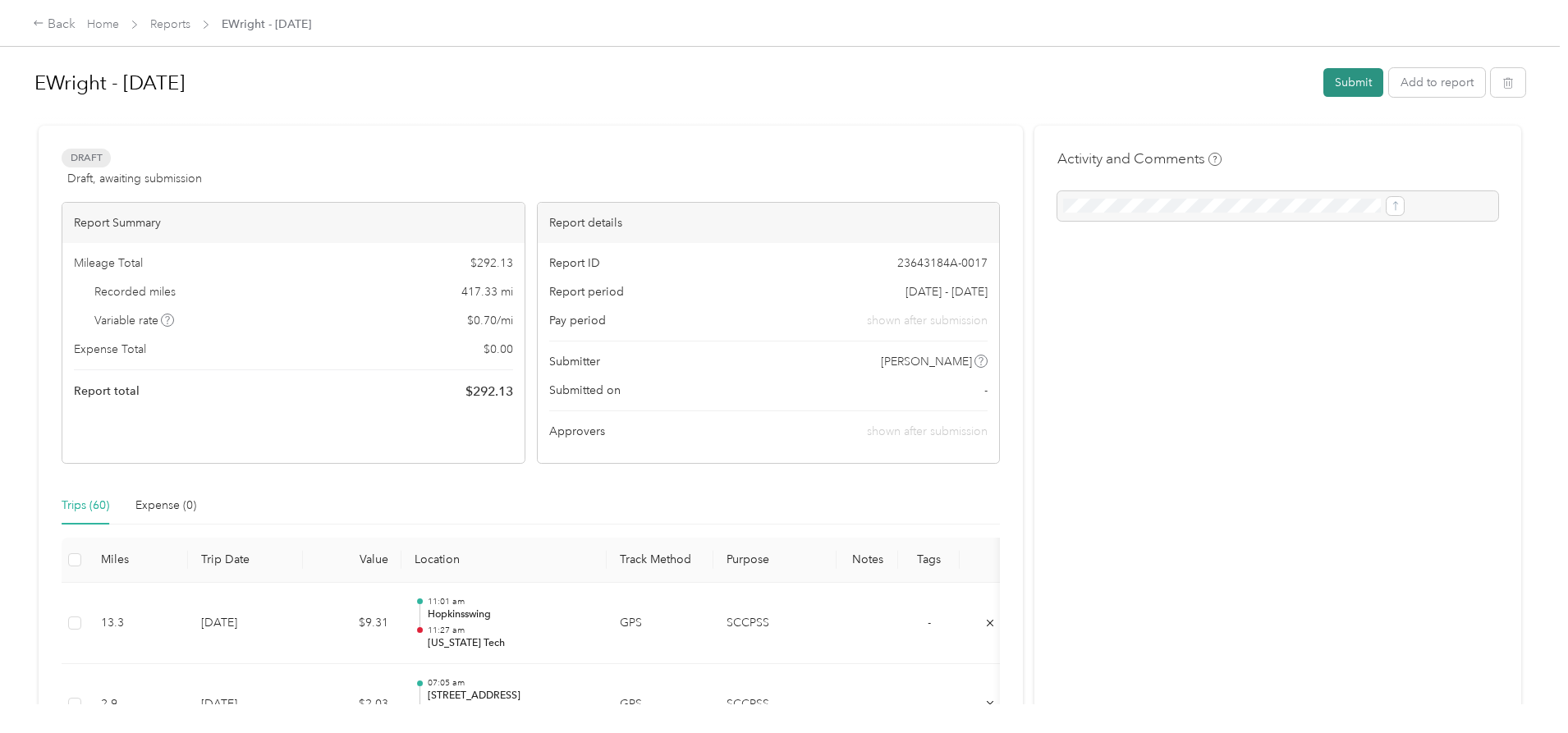
click at [1323, 91] on button "Submit" at bounding box center [1353, 83] width 60 height 29
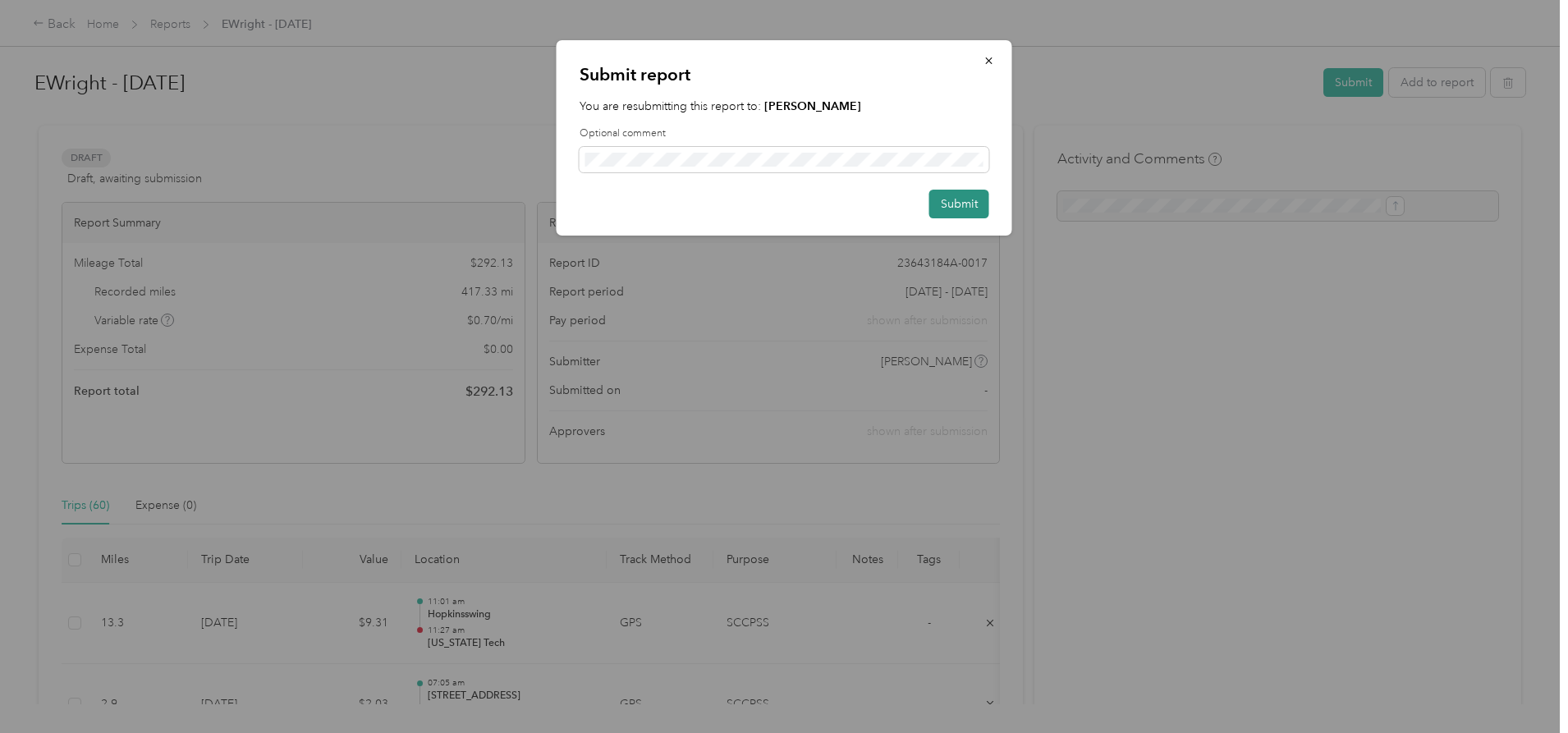
click at [936, 199] on button "Submit" at bounding box center [959, 204] width 60 height 29
